Goal: Check status: Check status

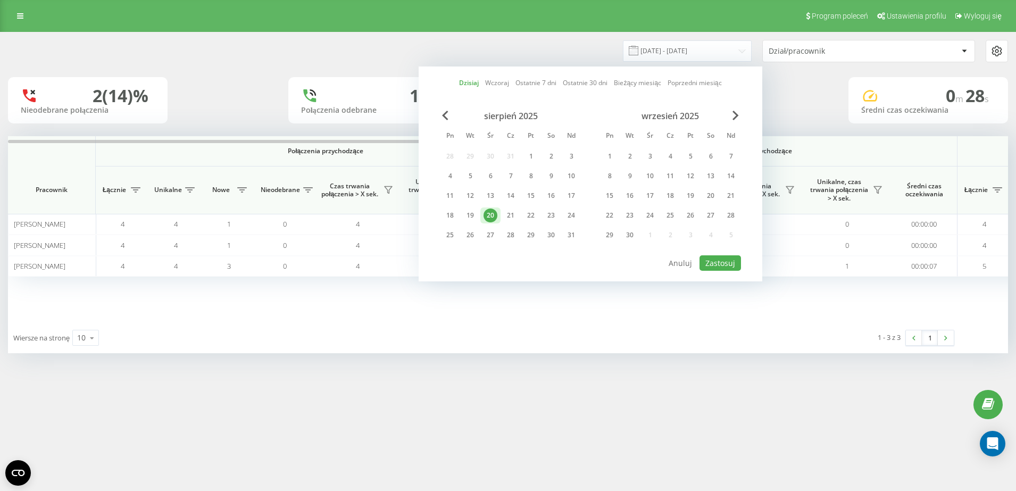
click at [586, 345] on div "Wiersze na stronę 10 10 25 50 100 1 - 3 z 3 1" at bounding box center [508, 337] width 1000 height 31
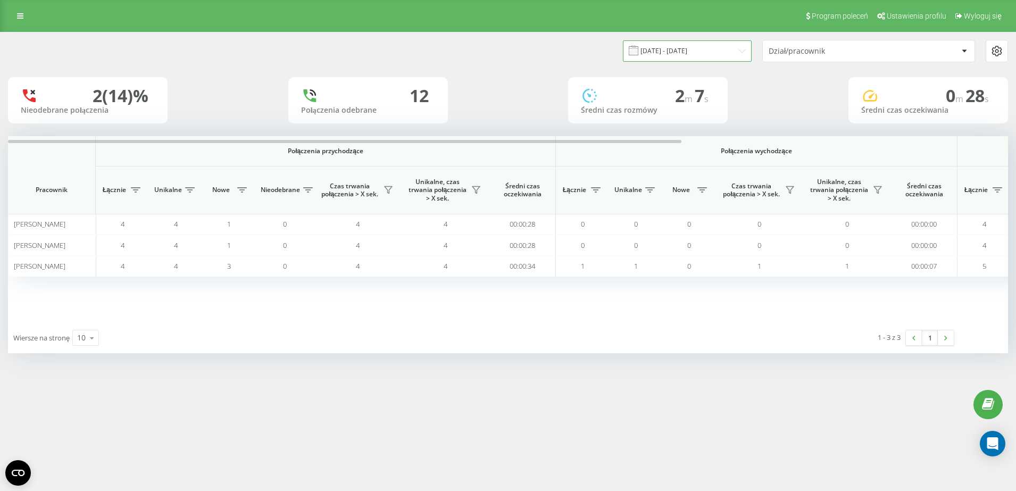
click at [708, 56] on input "20.08.2025 - 20.08.2025" at bounding box center [687, 50] width 129 height 21
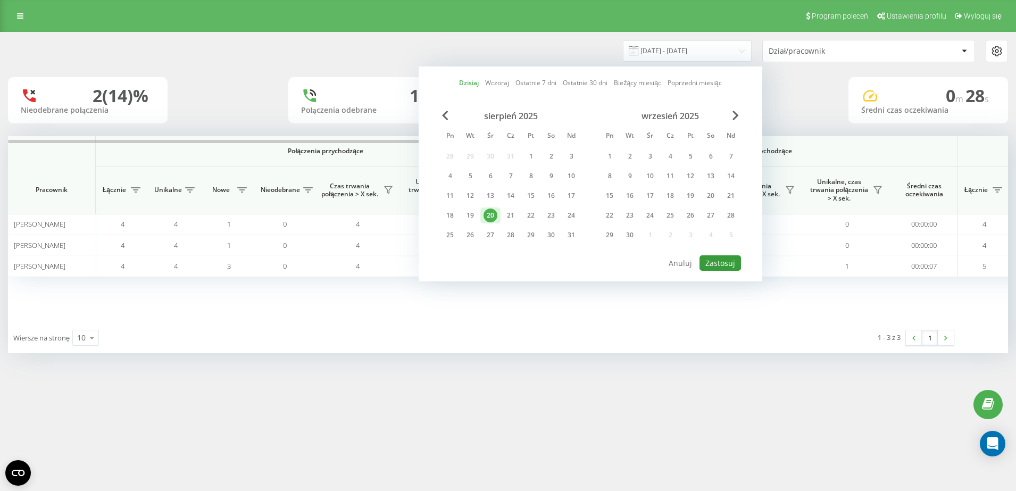
click at [719, 262] on button "Zastosuj" at bounding box center [720, 262] width 41 height 15
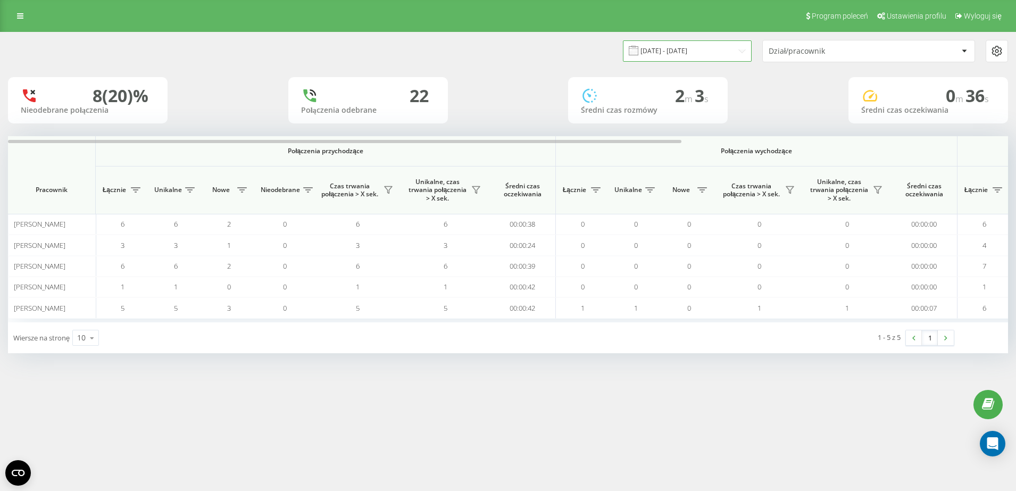
click at [722, 55] on input "20.08.2025 - 20.08.2025" at bounding box center [687, 50] width 129 height 21
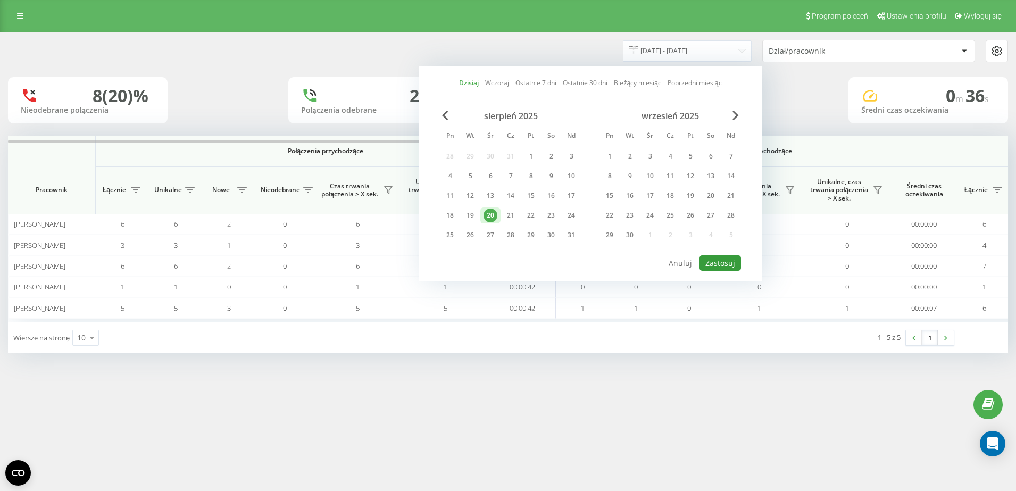
drag, startPoint x: 719, startPoint y: 256, endPoint x: 717, endPoint y: 250, distance: 6.1
click at [718, 255] on button "Zastosuj" at bounding box center [720, 262] width 41 height 15
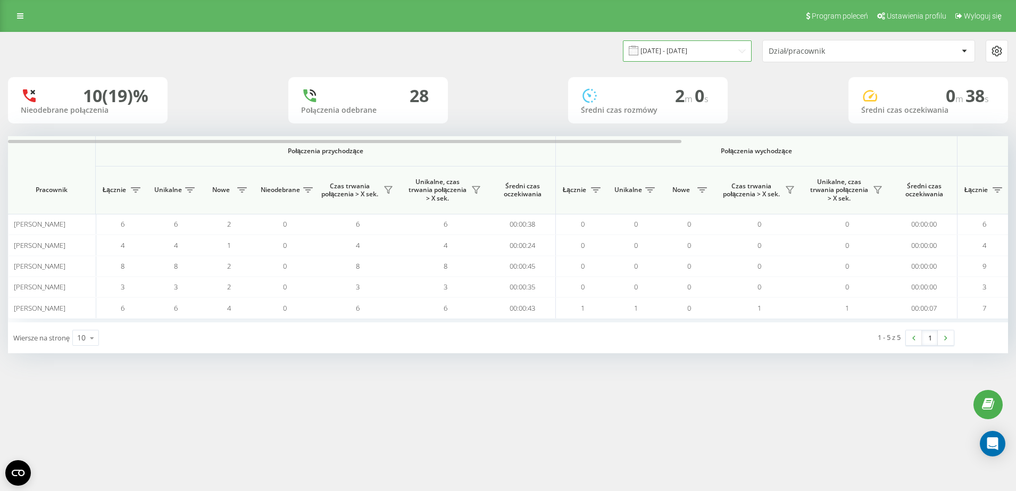
click at [659, 55] on input "20.08.2025 - 20.08.2025" at bounding box center [687, 50] width 129 height 21
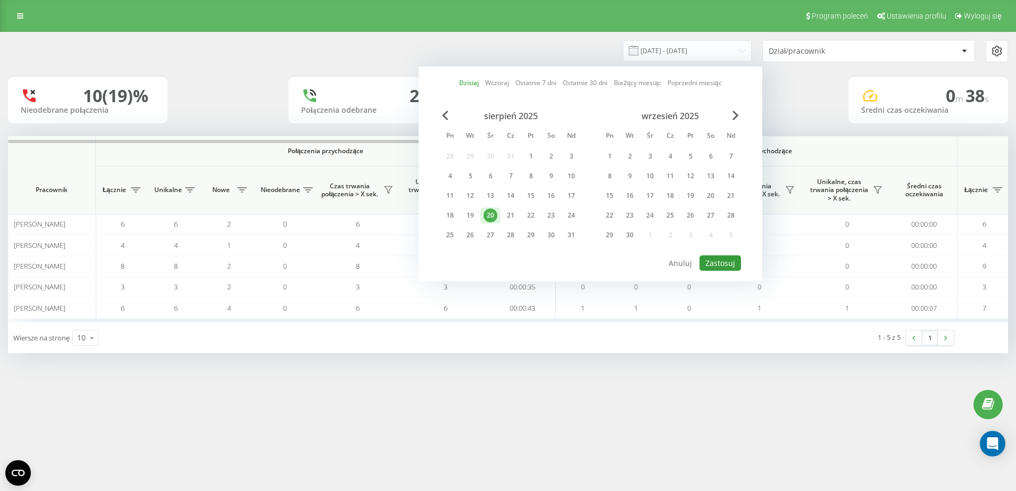
click at [737, 260] on button "Zastosuj" at bounding box center [720, 262] width 41 height 15
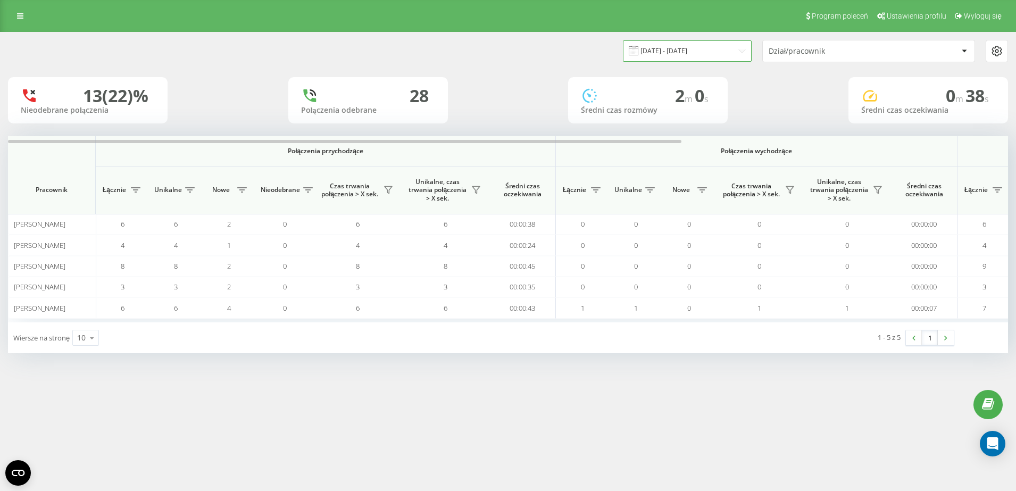
click at [692, 45] on input "20.08.2025 - 20.08.2025" at bounding box center [687, 50] width 129 height 21
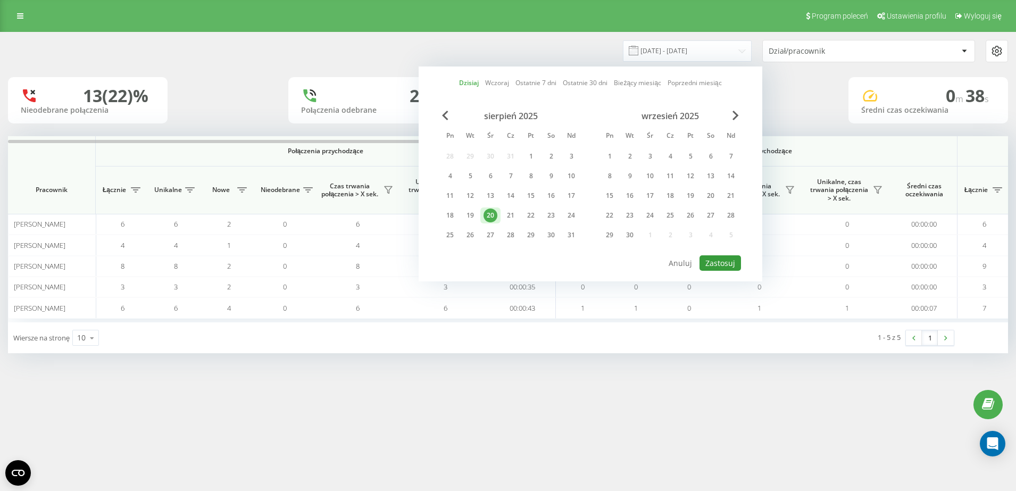
click at [707, 256] on button "Zastosuj" at bounding box center [720, 262] width 41 height 15
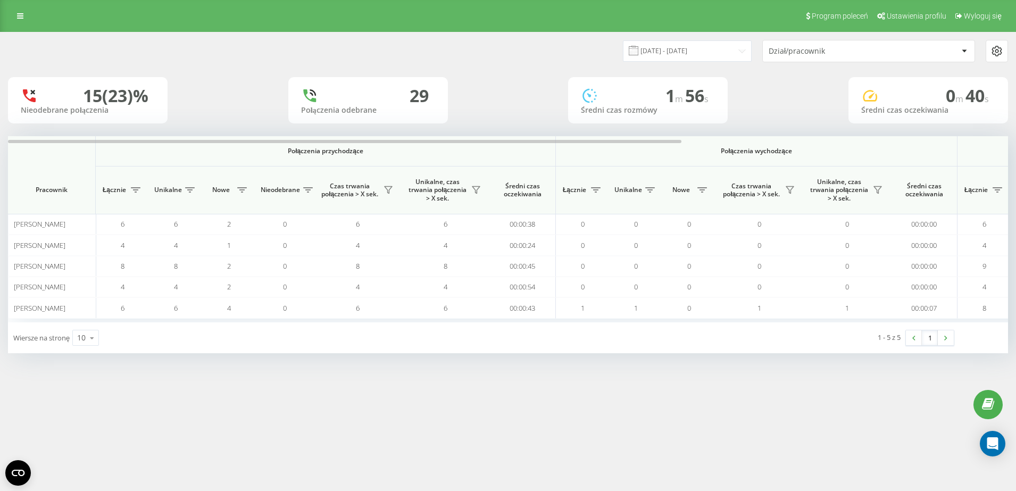
click at [628, 408] on div "Program poleceń Ustawienia profilu Wyloguj się 20.08.2025 - 20.08.2025 Dział/pr…" at bounding box center [508, 245] width 1016 height 491
click at [729, 57] on input "20.08.2025 - 20.08.2025" at bounding box center [687, 50] width 129 height 21
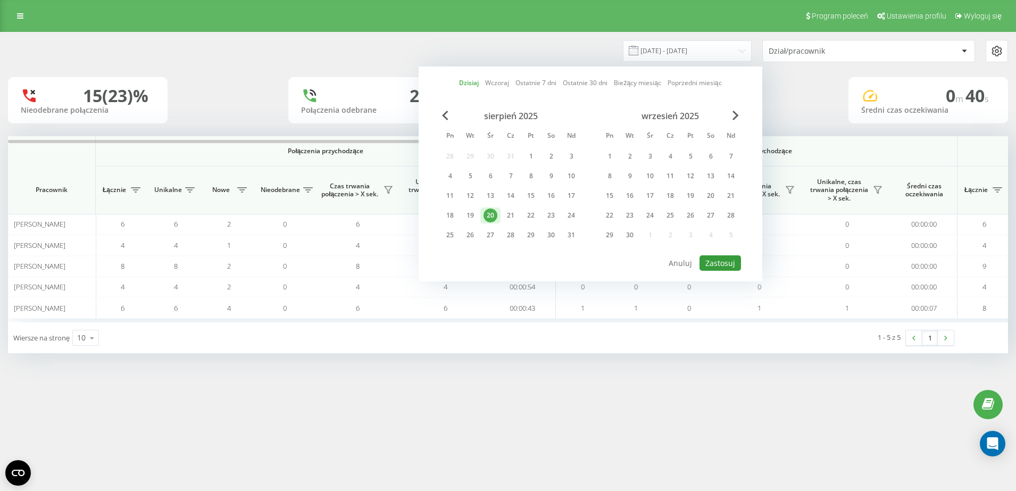
click at [719, 258] on button "Zastosuj" at bounding box center [720, 262] width 41 height 15
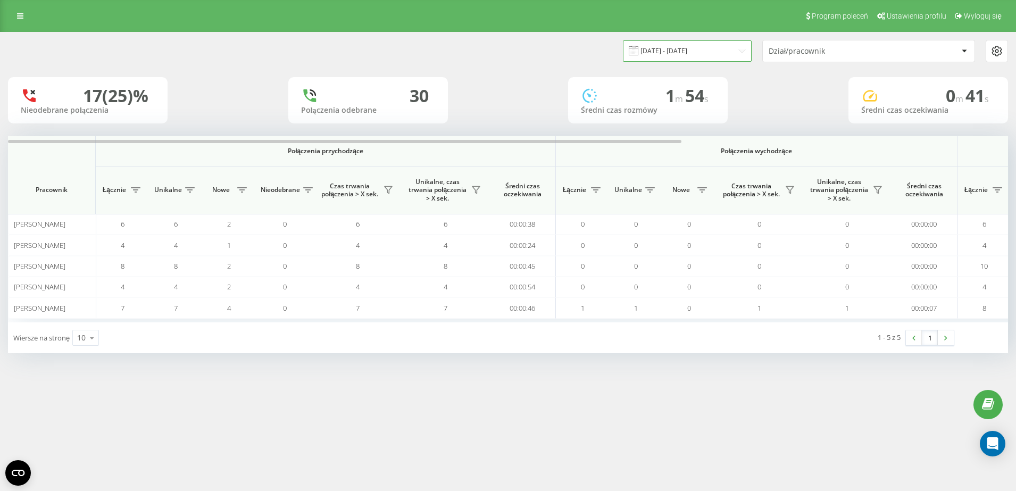
click at [735, 60] on input "20.08.2025 - 20.08.2025" at bounding box center [687, 50] width 129 height 21
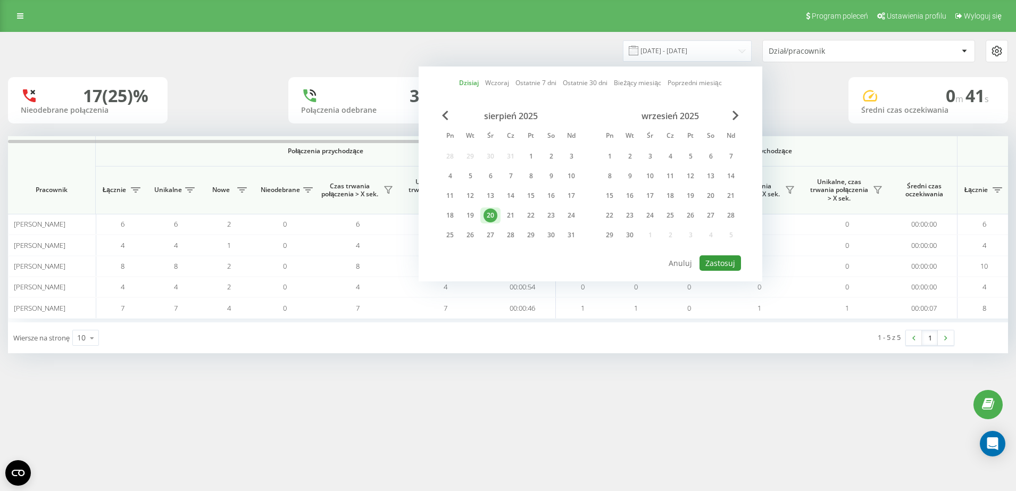
click at [719, 261] on button "Zastosuj" at bounding box center [720, 262] width 41 height 15
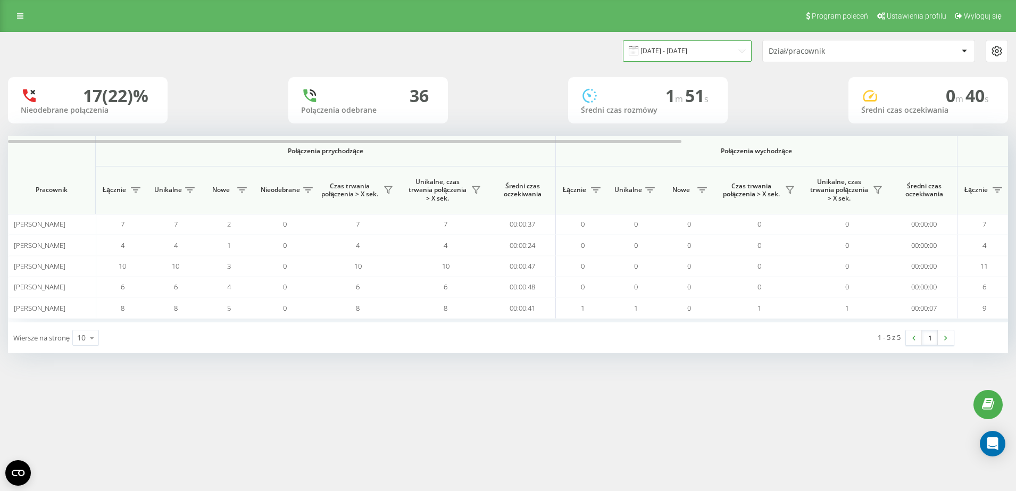
click at [680, 52] on input "20.08.2025 - 20.08.2025" at bounding box center [687, 50] width 129 height 21
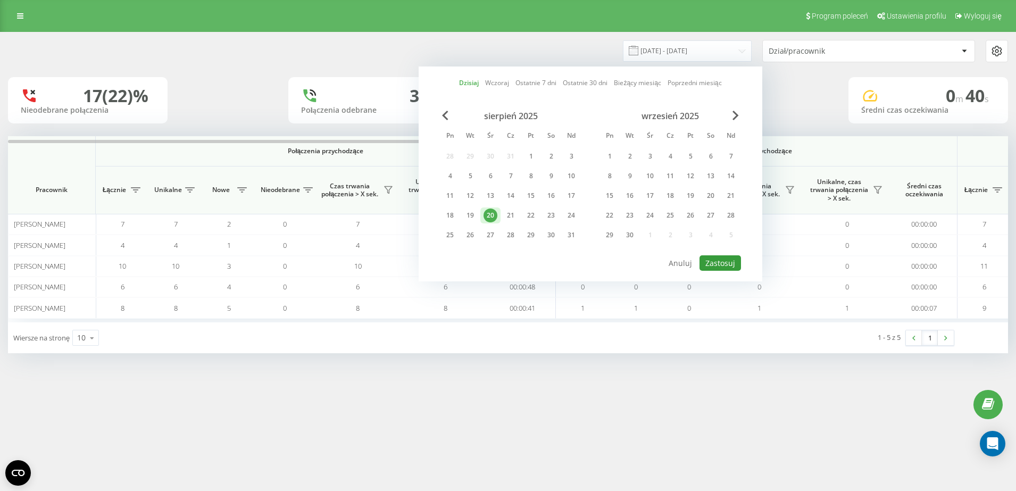
click at [718, 259] on button "Zastosuj" at bounding box center [720, 262] width 41 height 15
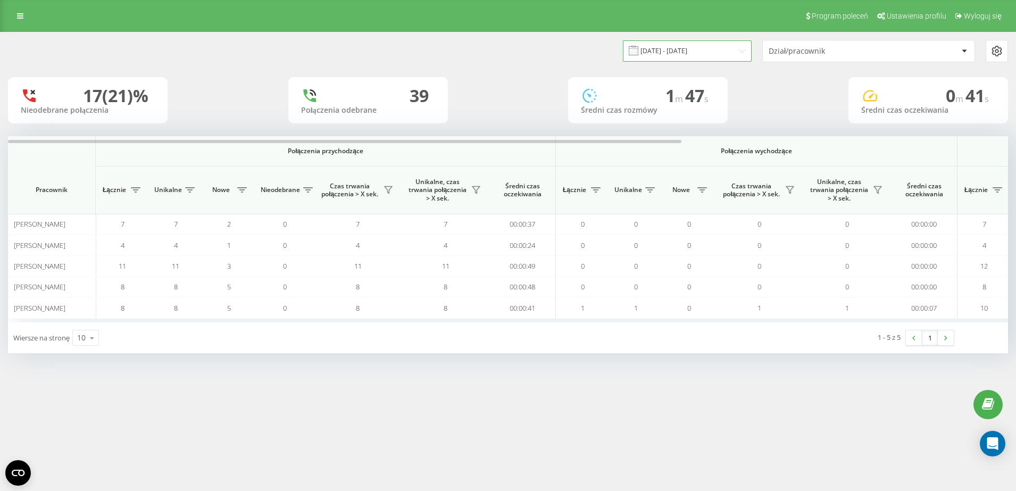
click at [728, 57] on input "20.08.2025 - 20.08.2025" at bounding box center [687, 50] width 129 height 21
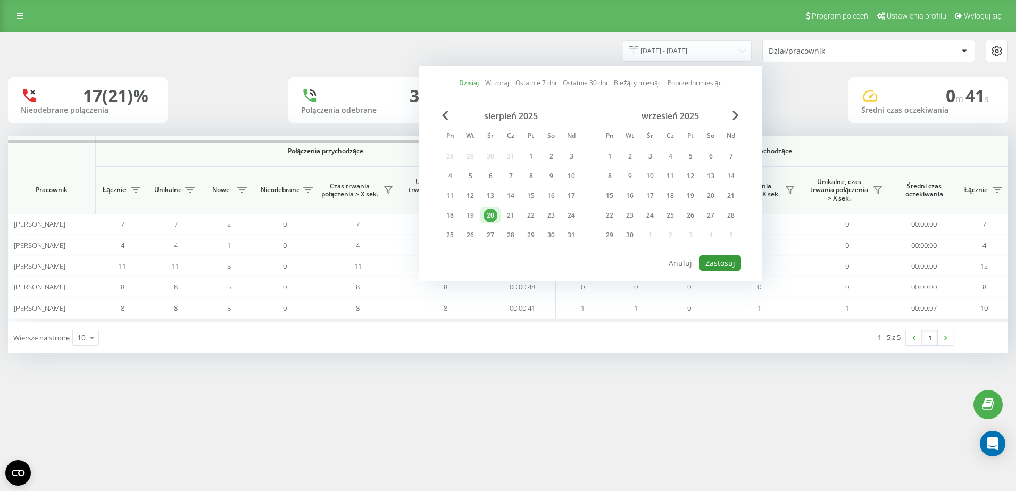
click at [719, 264] on button "Zastosuj" at bounding box center [720, 262] width 41 height 15
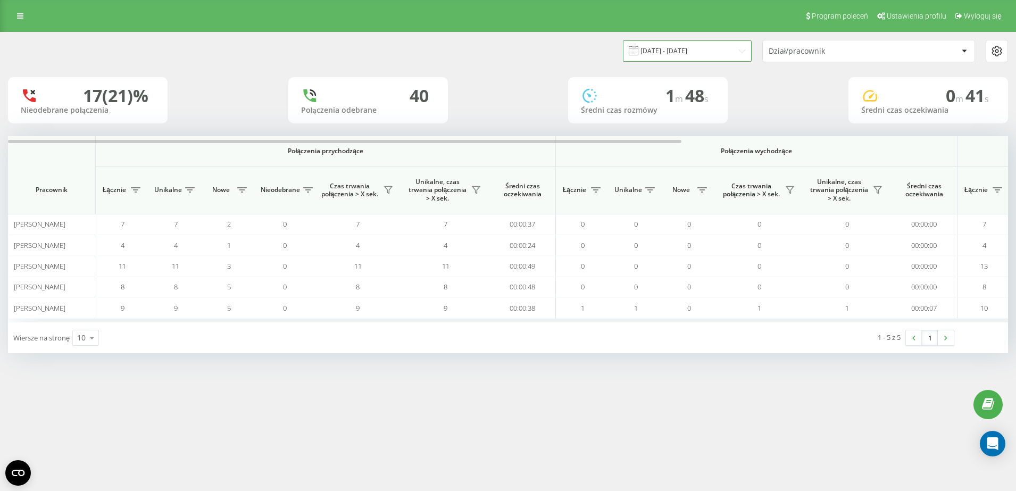
click at [688, 55] on input "20.08.2025 - 20.08.2025" at bounding box center [687, 50] width 129 height 21
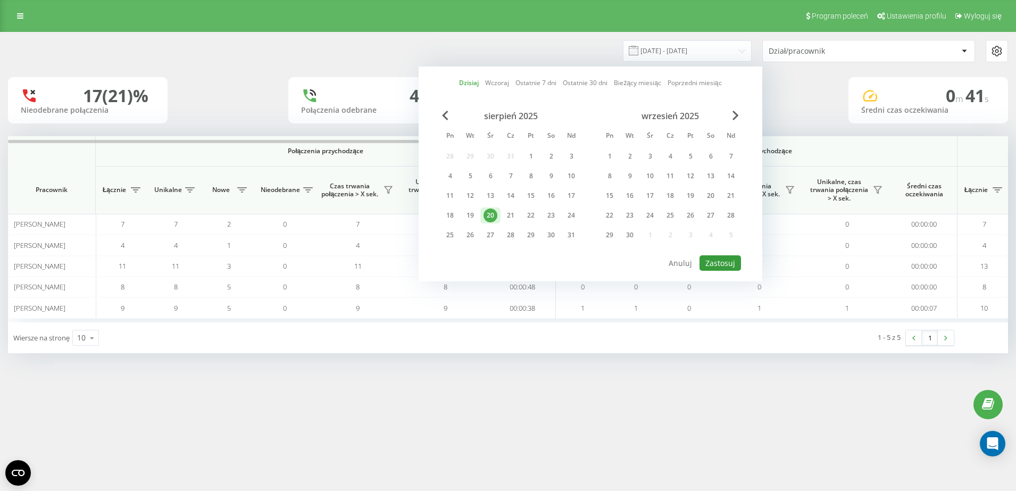
drag, startPoint x: 726, startPoint y: 261, endPoint x: 672, endPoint y: 100, distance: 169.9
click at [725, 261] on button "Zastosuj" at bounding box center [720, 262] width 41 height 15
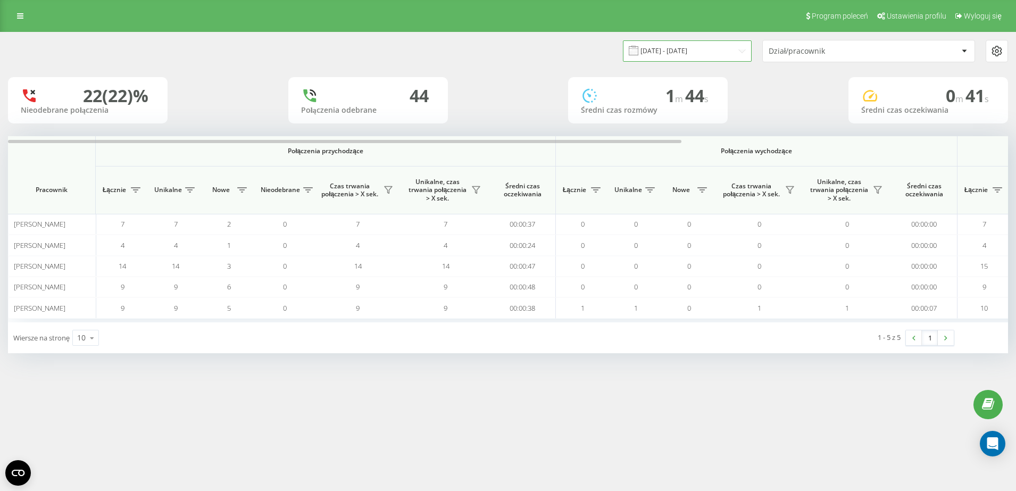
click at [717, 53] on input "20.08.2025 - 20.08.2025" at bounding box center [687, 50] width 129 height 21
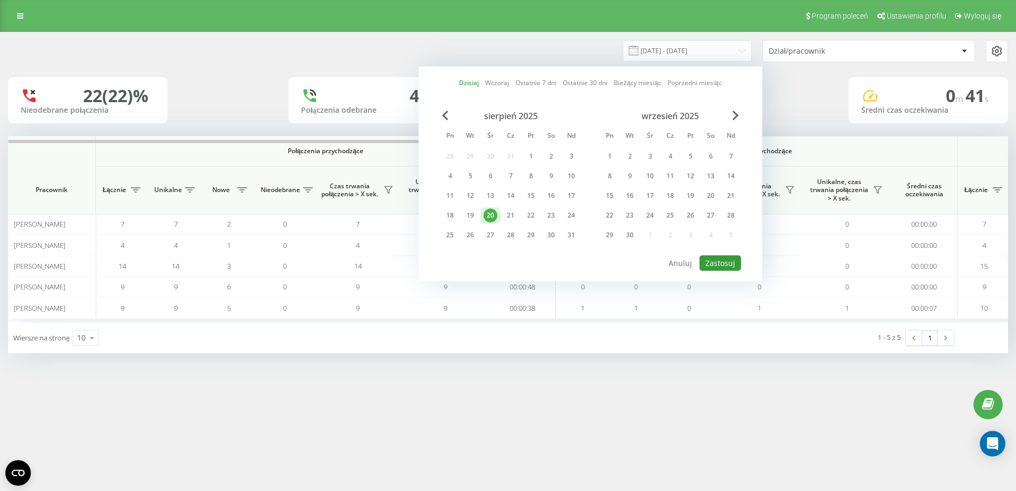
click at [723, 267] on button "Zastosuj" at bounding box center [720, 262] width 41 height 15
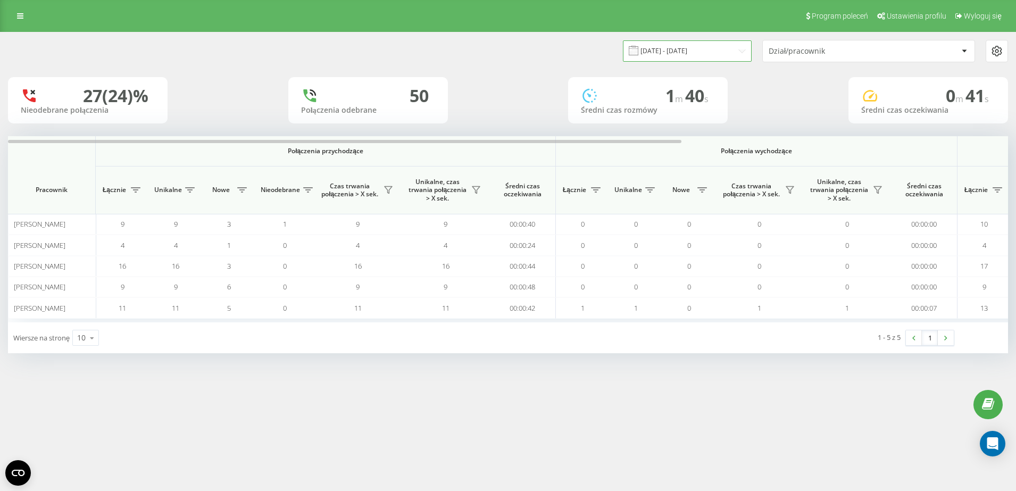
click at [719, 61] on input "20.08.2025 - 20.08.2025" at bounding box center [687, 50] width 129 height 21
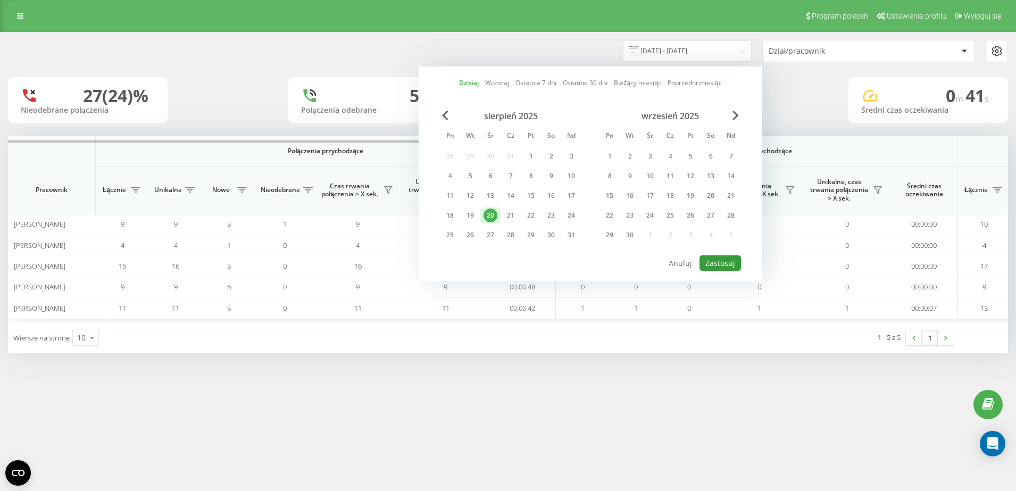
click at [724, 260] on button "Zastosuj" at bounding box center [720, 262] width 41 height 15
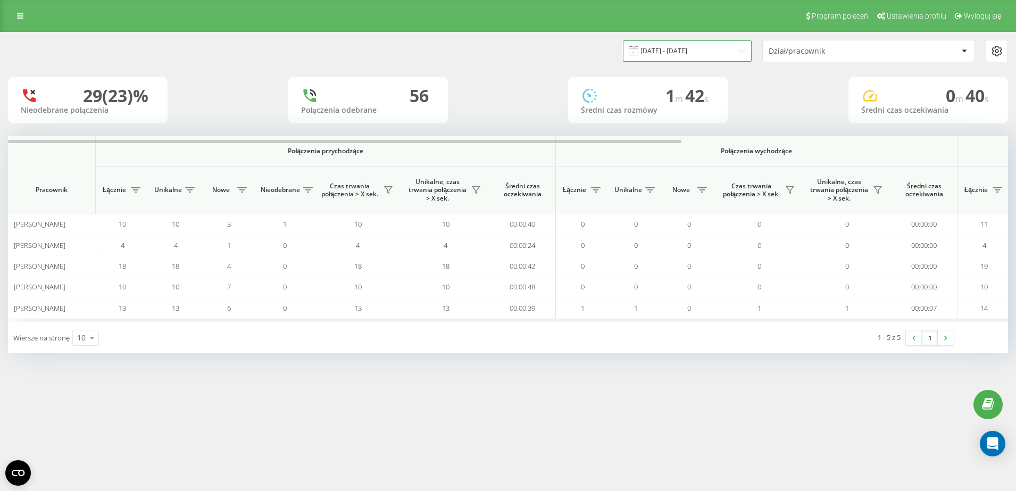
click at [667, 56] on input "20.08.2025 - 20.08.2025" at bounding box center [687, 50] width 129 height 21
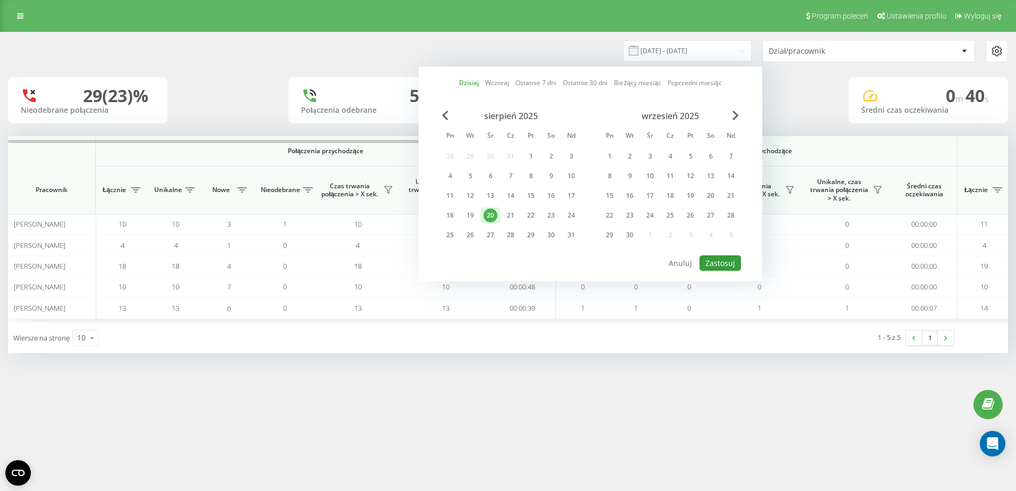
drag, startPoint x: 718, startPoint y: 262, endPoint x: 718, endPoint y: 252, distance: 9.6
click at [718, 262] on button "Zastosuj" at bounding box center [720, 262] width 41 height 15
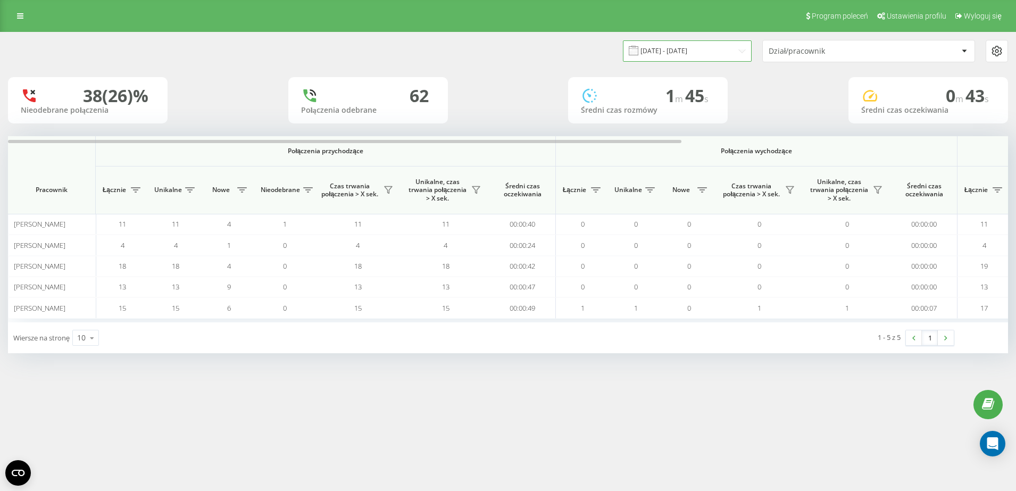
click at [689, 46] on input "20.08.2025 - 20.08.2025" at bounding box center [687, 50] width 129 height 21
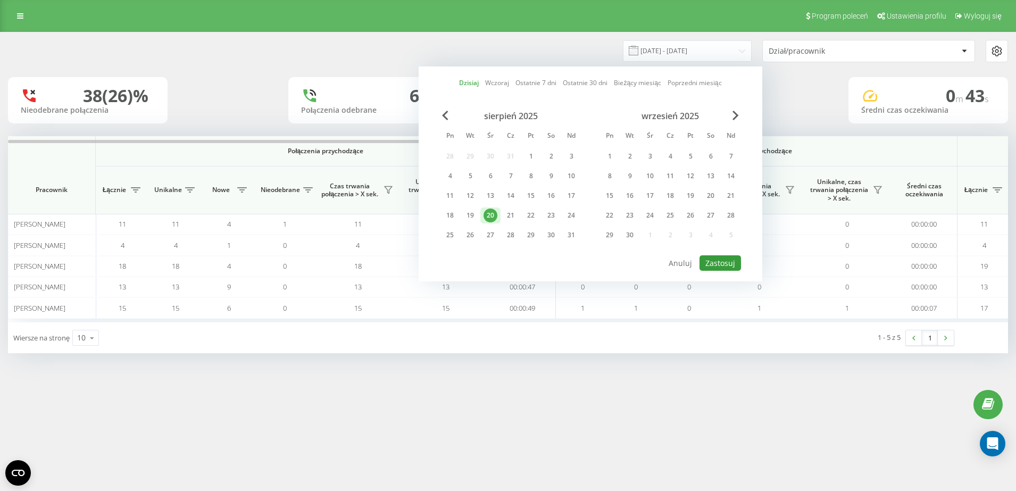
click at [727, 264] on button "Zastosuj" at bounding box center [720, 262] width 41 height 15
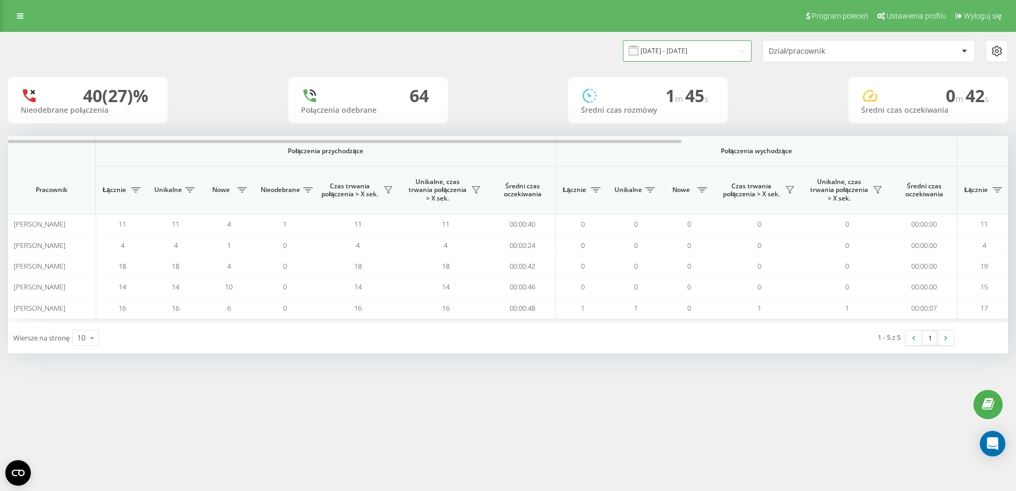
click at [681, 54] on input "20.08.2025 - 20.08.2025" at bounding box center [687, 50] width 129 height 21
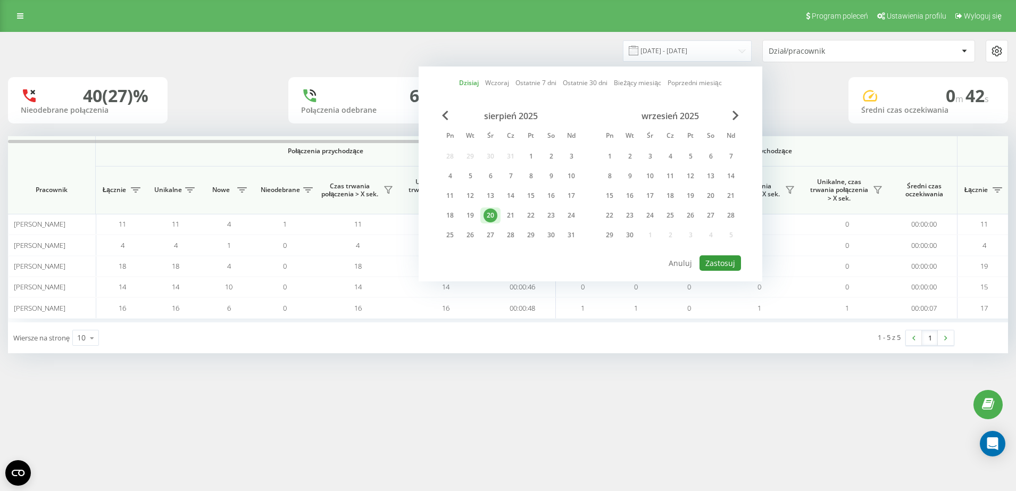
click at [718, 264] on button "Zastosuj" at bounding box center [720, 262] width 41 height 15
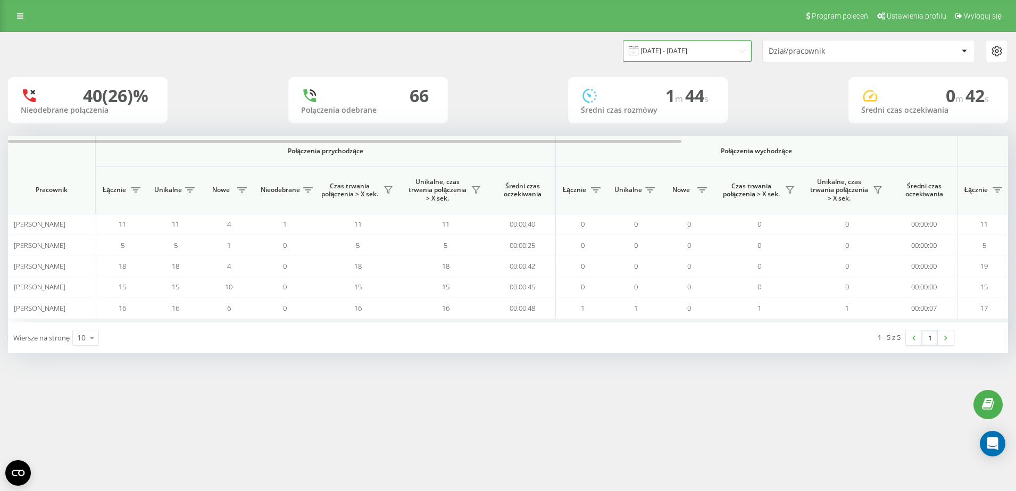
click at [686, 55] on input "20.08.2025 - 20.08.2025" at bounding box center [687, 50] width 129 height 21
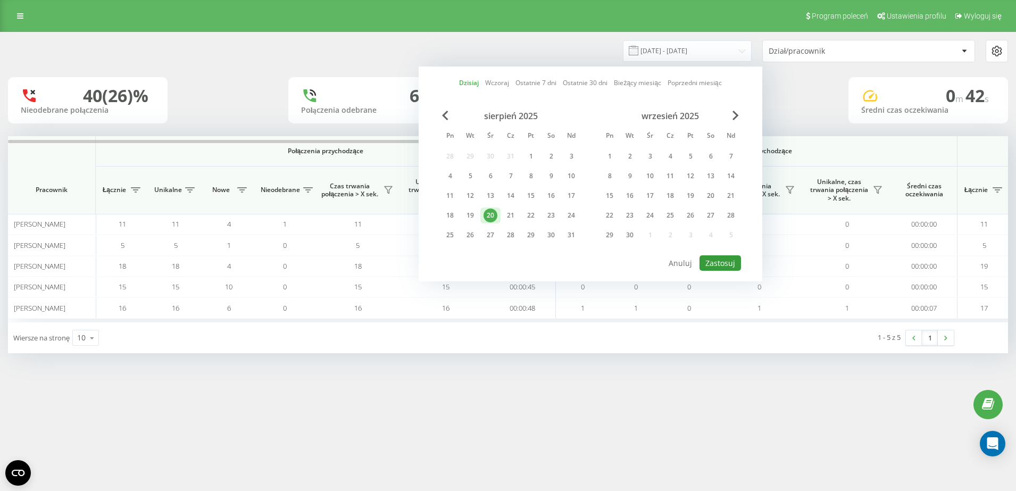
click at [715, 261] on button "Zastosuj" at bounding box center [720, 262] width 41 height 15
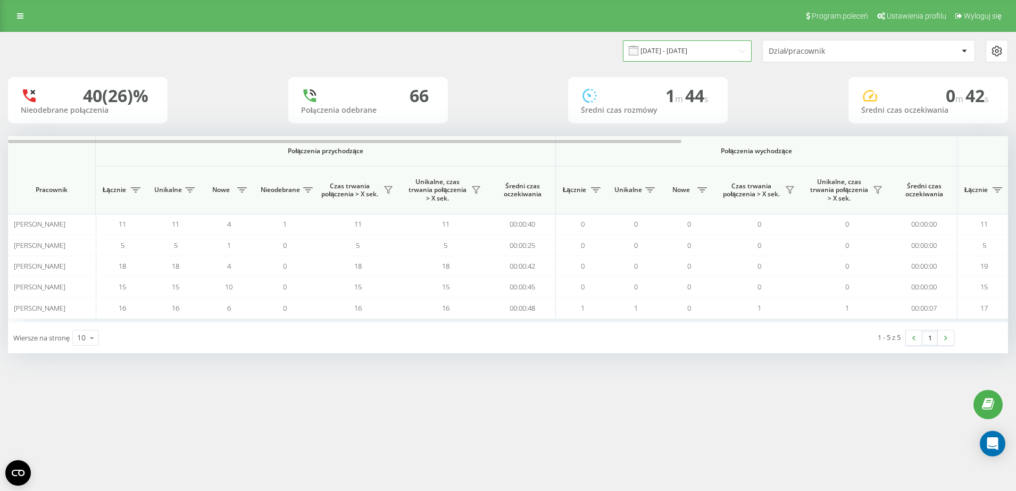
drag, startPoint x: 686, startPoint y: 55, endPoint x: 690, endPoint y: 60, distance: 6.4
click at [686, 55] on input "20.08.2025 - 20.08.2025" at bounding box center [687, 50] width 129 height 21
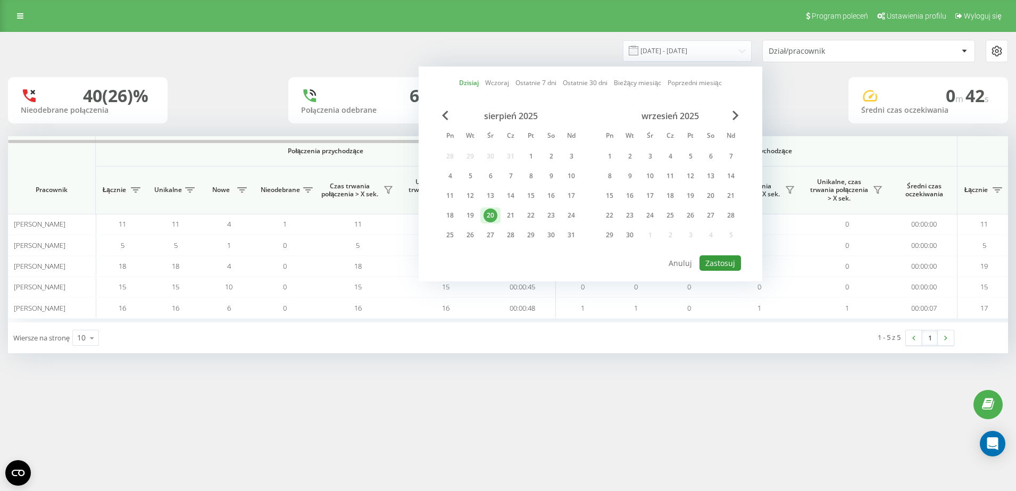
click at [724, 256] on button "Zastosuj" at bounding box center [720, 262] width 41 height 15
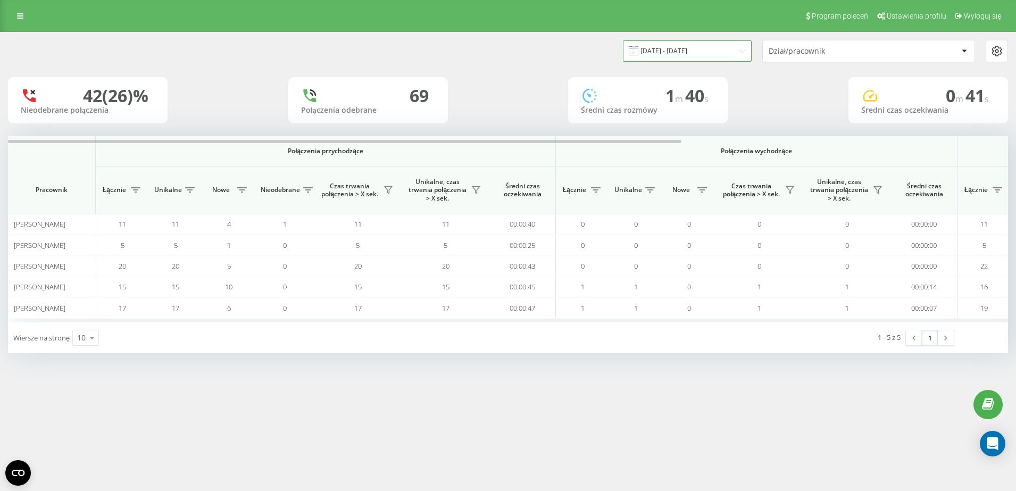
click at [697, 44] on input "20.08.2025 - 20.08.2025" at bounding box center [687, 50] width 129 height 21
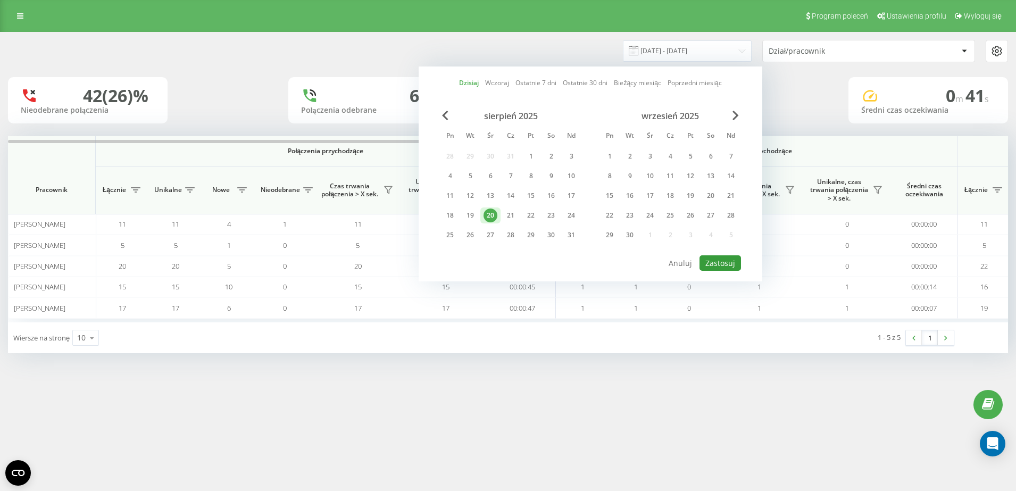
click at [710, 267] on button "Zastosuj" at bounding box center [720, 262] width 41 height 15
